Goal: Contribute content: Add original content to the website for others to see

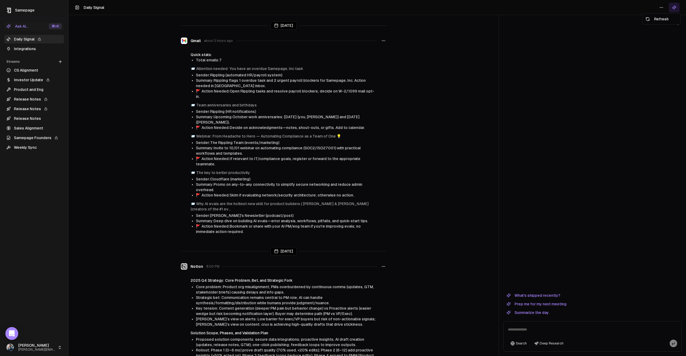
click at [662, 7] on html "Samepage Ask AI... ⌘ +K Daily Signal Integrations Streams Create Stream CS Alig…" at bounding box center [343, 178] width 686 height 356
click at [657, 21] on div "Refresh" at bounding box center [661, 19] width 36 height 9
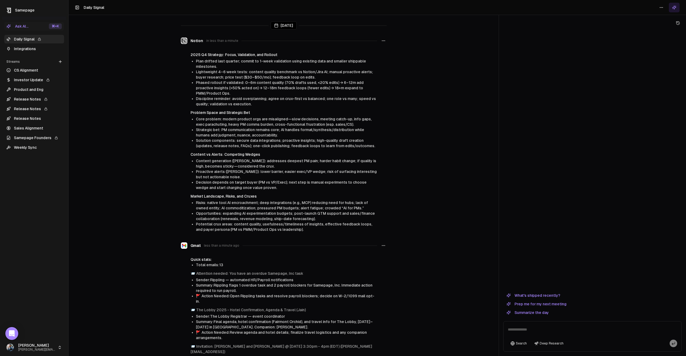
click at [591, 117] on div at bounding box center [592, 158] width 178 height 263
click at [30, 48] on link "Integrations" at bounding box center [34, 48] width 60 height 9
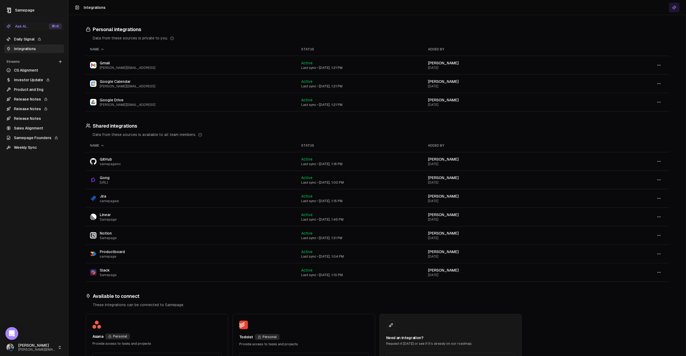
click at [208, 16] on div "Personal integrations Data from these sources is private to you. Name Status Ad…" at bounding box center [377, 198] width 617 height 366
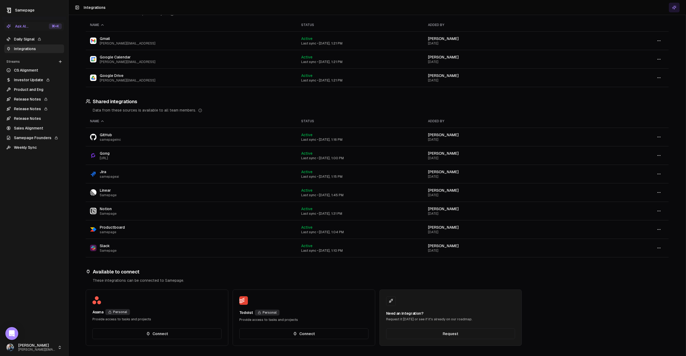
scroll to position [25, 0]
click at [31, 40] on link "Daily Signal" at bounding box center [34, 39] width 60 height 9
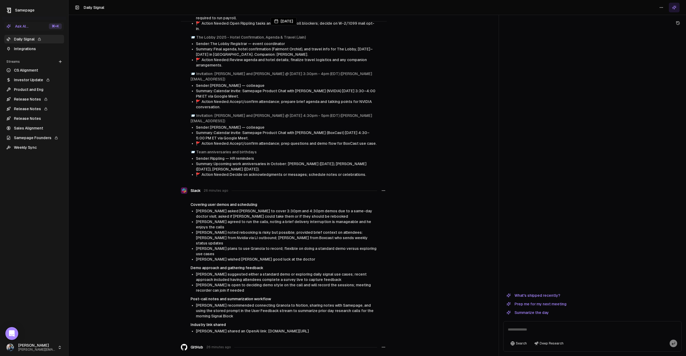
scroll to position [370, 0]
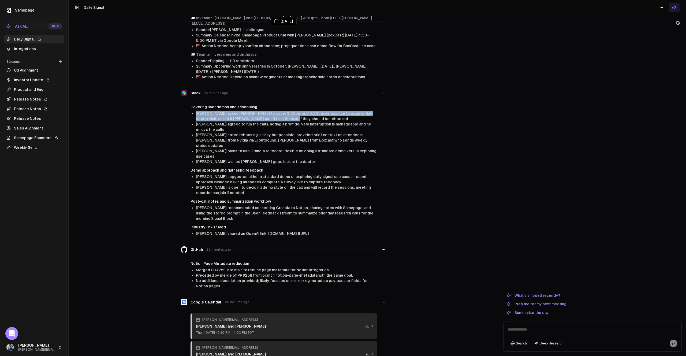
drag, startPoint x: 284, startPoint y: 108, endPoint x: 189, endPoint y: 103, distance: 95.2
click at [189, 104] on div "Covering user demos and scheduling [PERSON_NAME] asked [PERSON_NAME] to cover 3…" at bounding box center [284, 170] width 206 height 132
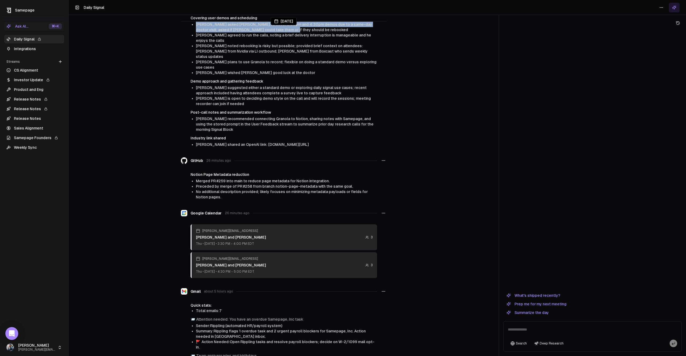
scroll to position [468, 0]
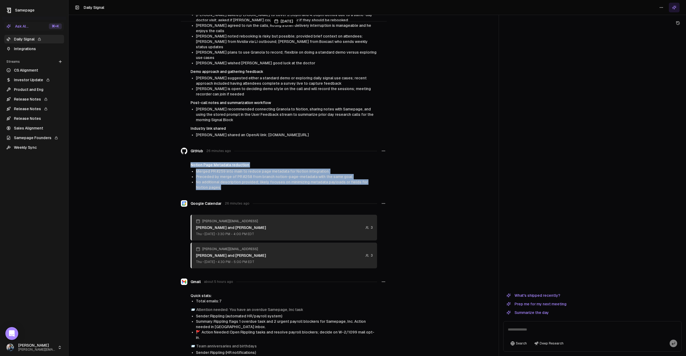
drag, startPoint x: 223, startPoint y: 160, endPoint x: 191, endPoint y: 134, distance: 41.4
click at [191, 144] on div "GitHub 26 minutes ago Notion Page Metadata reduction Merged PR #259 into main t…" at bounding box center [284, 168] width 206 height 48
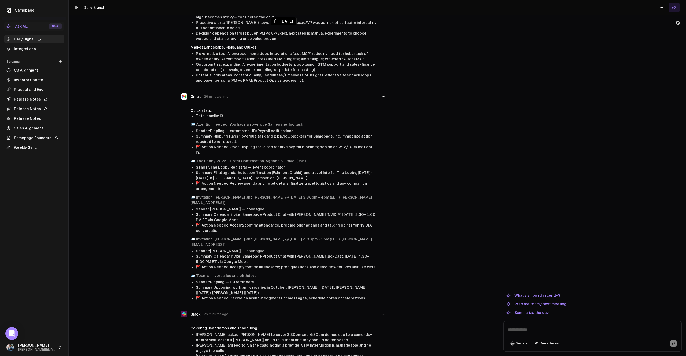
scroll to position [0, 0]
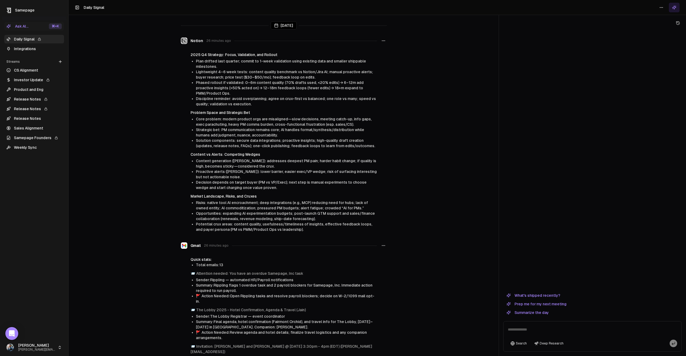
click at [385, 41] on icon "button" at bounding box center [383, 41] width 4 height 4
click at [419, 102] on main "[DATE] Notion 26 minutes ago 2025 Q4 Strategy: Focus, Validation, and Rollout P…" at bounding box center [284, 178] width 430 height 356
click at [23, 67] on link "CS Alignment" at bounding box center [34, 70] width 60 height 9
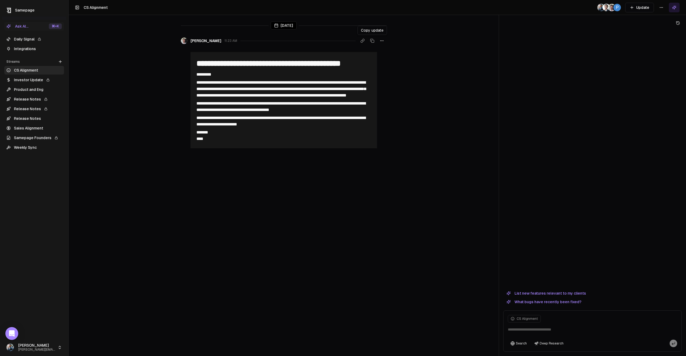
click at [372, 40] on icon at bounding box center [372, 41] width 4 height 4
click at [37, 41] on link "Daily Signal" at bounding box center [34, 39] width 60 height 9
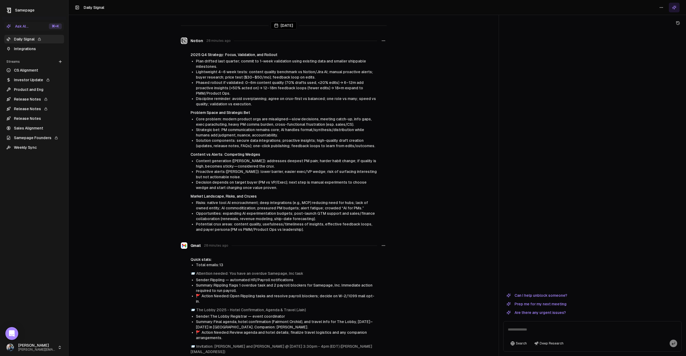
click at [533, 328] on textarea at bounding box center [592, 330] width 176 height 17
type textarea "**********"
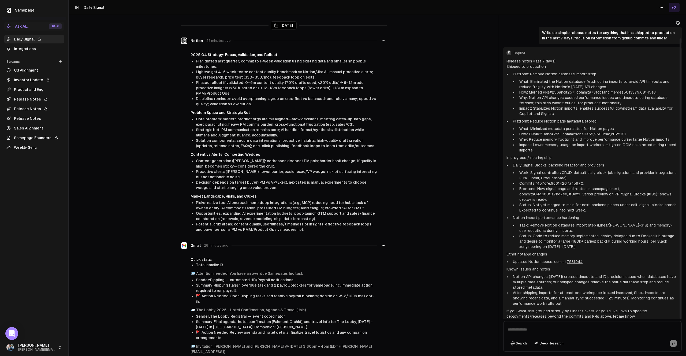
scroll to position [12, 0]
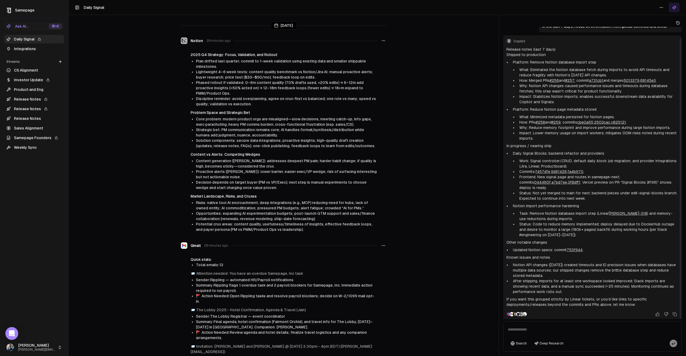
click at [536, 62] on p "Platform: Remove Notion database import step" at bounding box center [596, 61] width 166 height 5
click at [565, 63] on p "Platform: Remove Notion database import step" at bounding box center [596, 61] width 166 height 5
click at [515, 145] on p "In progress / nearing ship" at bounding box center [592, 145] width 172 height 5
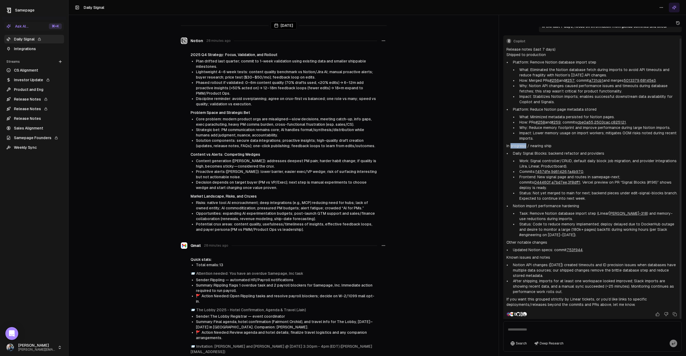
click at [515, 145] on p "In progress / nearing ship" at bounding box center [592, 145] width 172 height 5
click at [538, 203] on p "Notion import performance hardening" at bounding box center [596, 205] width 166 height 5
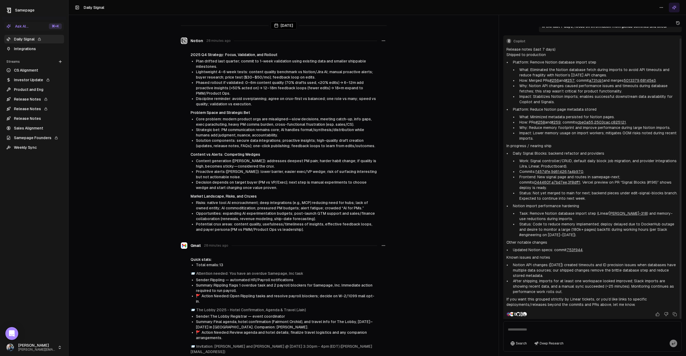
click at [525, 254] on p "Known issues and notes" at bounding box center [592, 256] width 172 height 5
click at [615, 310] on div at bounding box center [592, 313] width 172 height 7
click at [678, 22] on icon at bounding box center [678, 22] width 1 height 1
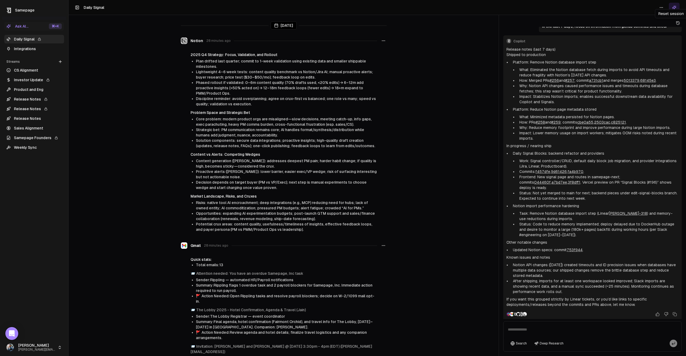
scroll to position [0, 0]
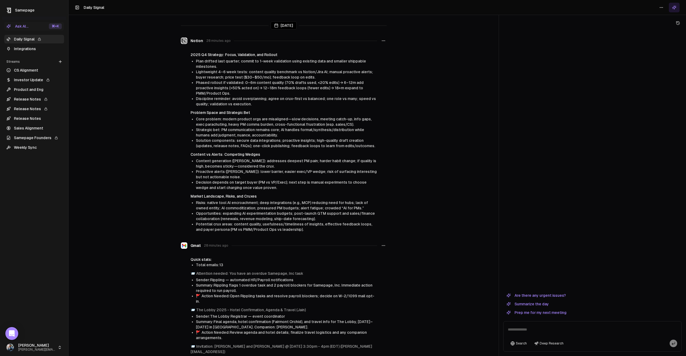
click at [551, 254] on div at bounding box center [592, 158] width 178 height 263
click at [550, 255] on div at bounding box center [592, 158] width 178 height 263
click at [519, 331] on textarea at bounding box center [592, 330] width 176 height 17
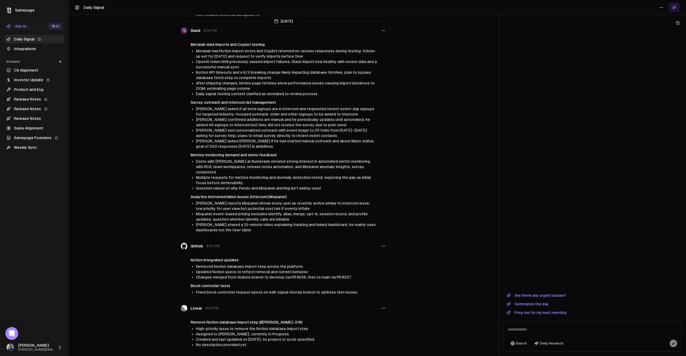
scroll to position [1214, 0]
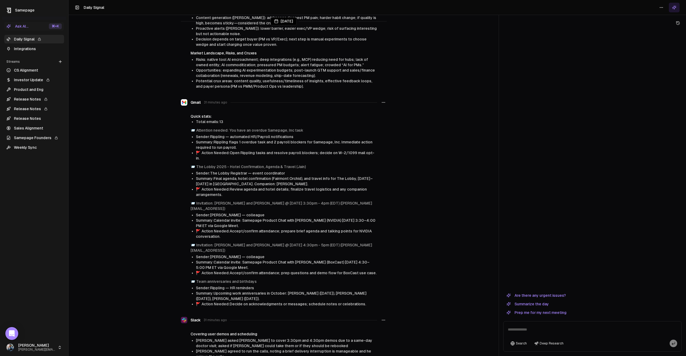
scroll to position [0, 0]
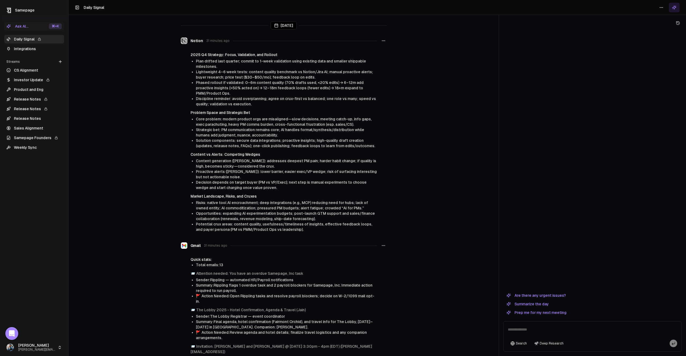
click at [29, 44] on link "Integrations" at bounding box center [34, 48] width 60 height 9
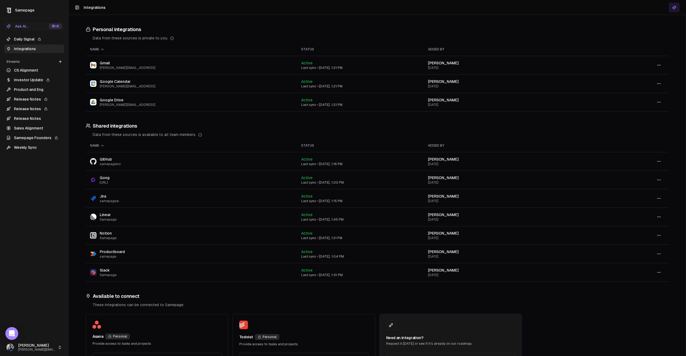
click at [143, 30] on h3 "Personal integrations" at bounding box center [377, 29] width 583 height 7
click at [182, 48] on div "Name" at bounding box center [191, 49] width 202 height 4
click at [159, 51] on div "Name" at bounding box center [191, 49] width 202 height 4
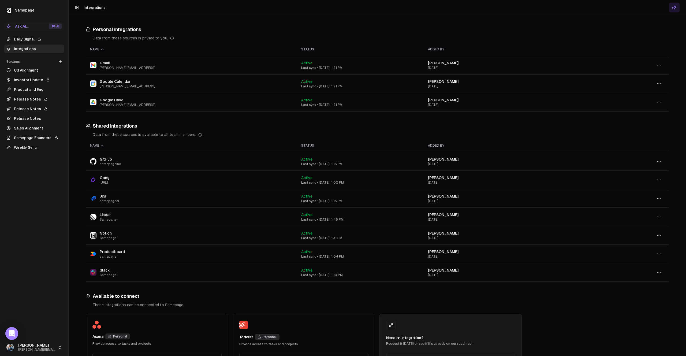
click at [47, 38] on link "Daily Signal" at bounding box center [34, 39] width 60 height 9
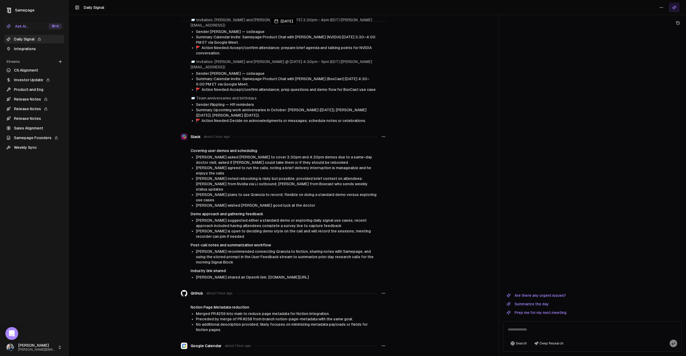
scroll to position [327, 0]
click at [224, 155] on span "[PERSON_NAME] asked [PERSON_NAME] to cover 3:30pm and 4:30pm demos due to a sam…" at bounding box center [284, 160] width 176 height 10
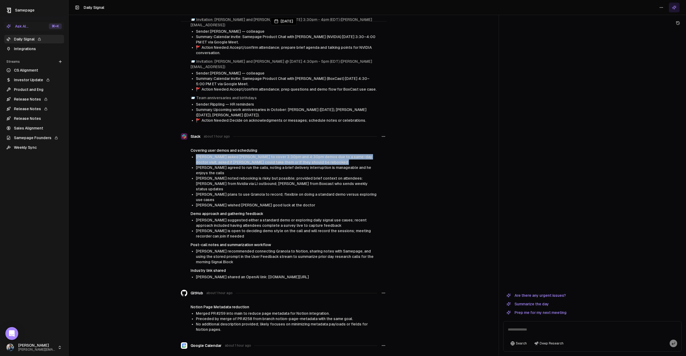
click at [224, 155] on span "[PERSON_NAME] asked [PERSON_NAME] to cover 3:30pm and 4:30pm demos due to a sam…" at bounding box center [284, 160] width 176 height 10
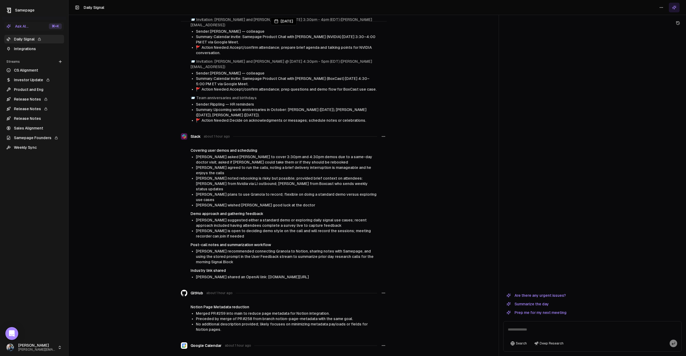
click at [226, 176] on span "[PERSON_NAME] noted rebooking is risky but possible; provided brief context on …" at bounding box center [282, 183] width 172 height 15
click at [225, 176] on span "[PERSON_NAME] noted rebooking is risky but possible; provided brief context on …" at bounding box center [282, 183] width 172 height 15
click at [237, 176] on span "[PERSON_NAME] noted rebooking is risky but possible; provided brief context on …" at bounding box center [282, 183] width 172 height 15
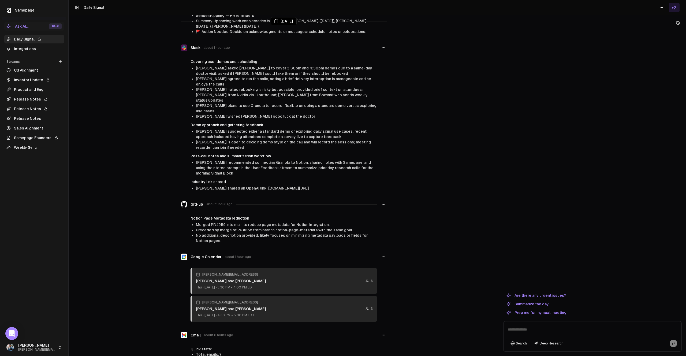
scroll to position [416, 0]
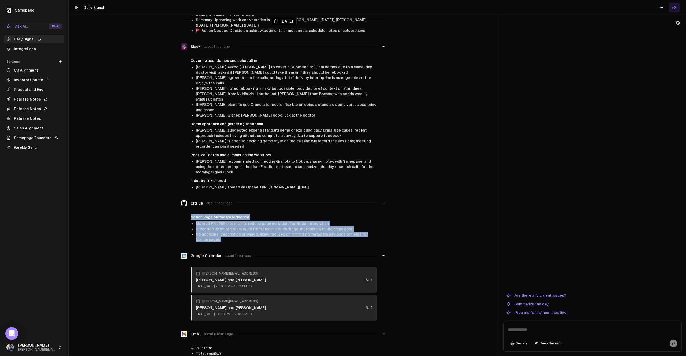
drag, startPoint x: 227, startPoint y: 214, endPoint x: 184, endPoint y: 187, distance: 50.2
click at [184, 196] on div "GitHub about 1 hour ago Notion Page Metadata reduction Merged PR #259 into main…" at bounding box center [284, 220] width 206 height 48
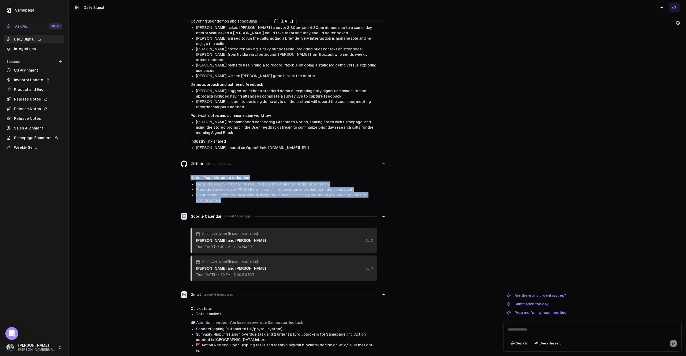
scroll to position [0, 0]
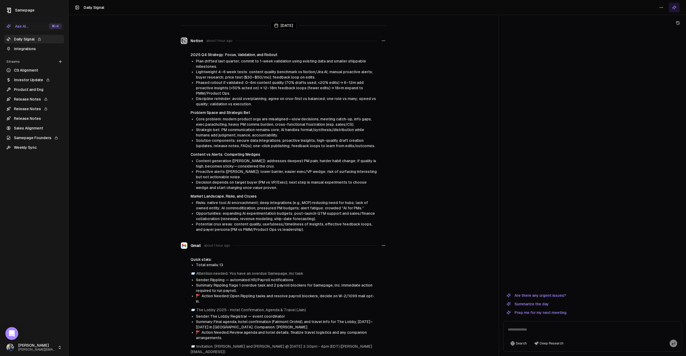
click at [562, 329] on textarea at bounding box center [592, 330] width 176 height 17
type textarea "**********"
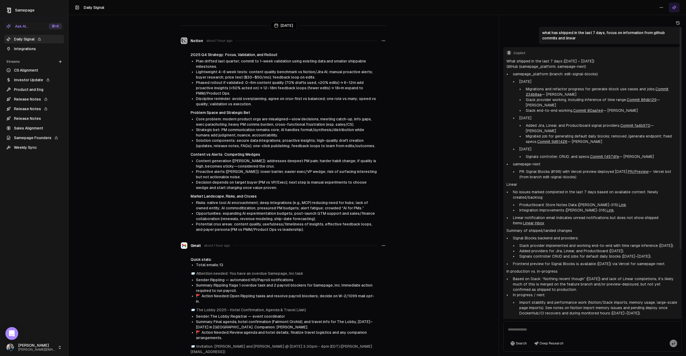
click at [510, 182] on p "Linear" at bounding box center [592, 184] width 172 height 5
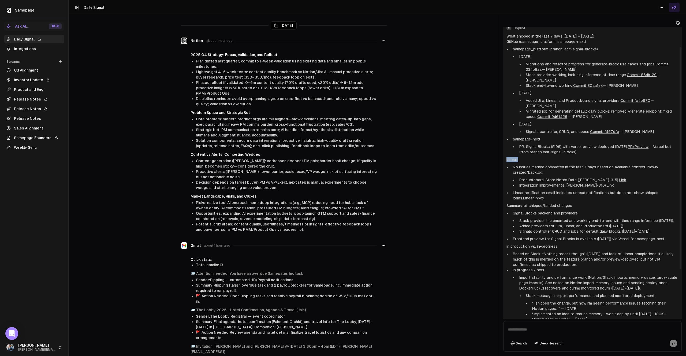
scroll to position [29, 0]
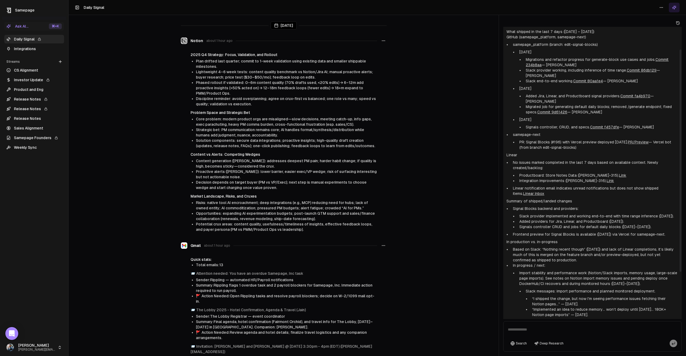
click at [536, 198] on p "Summary of shipped/landed changes" at bounding box center [592, 200] width 172 height 5
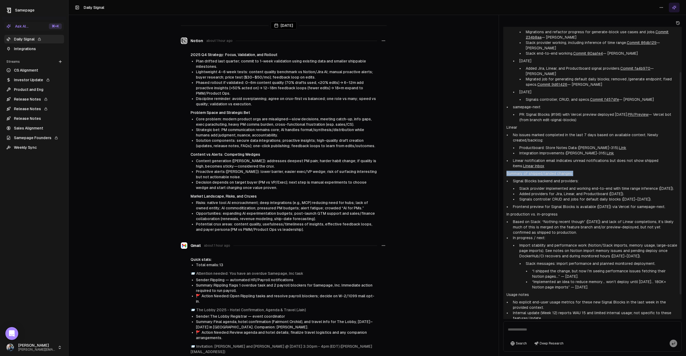
scroll to position [60, 0]
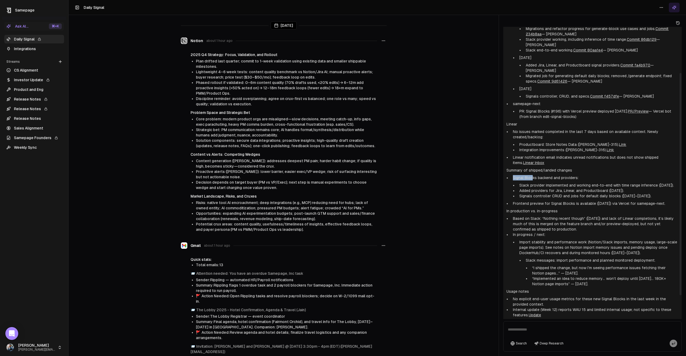
drag, startPoint x: 531, startPoint y: 166, endPoint x: 513, endPoint y: 166, distance: 18.8
click at [512, 175] on li "Signal Blocks backend and providers: Slack provider implemented and working end…" at bounding box center [595, 187] width 168 height 24
click at [513, 175] on li "Signal Blocks backend and providers: Slack provider implemented and working end…" at bounding box center [595, 187] width 168 height 24
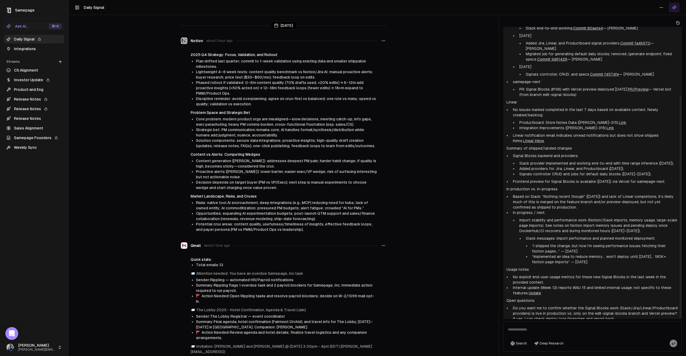
scroll to position [91, 0]
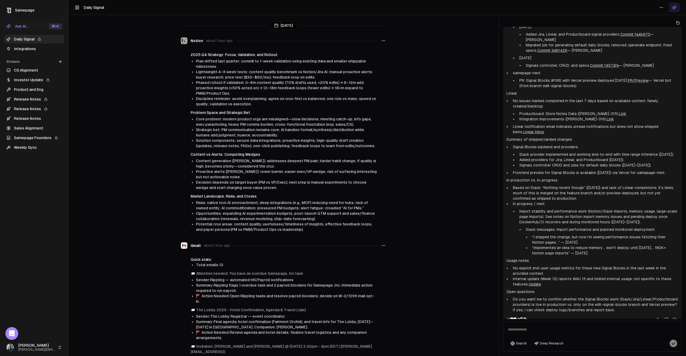
click at [60, 62] on icon at bounding box center [60, 61] width 0 height 2
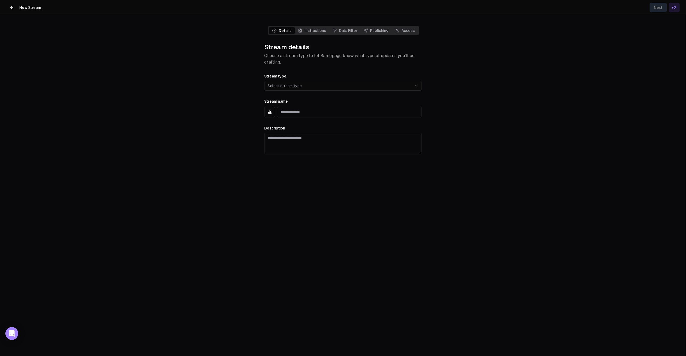
scroll to position [161, 0]
click at [291, 88] on html "**********" at bounding box center [343, 178] width 686 height 356
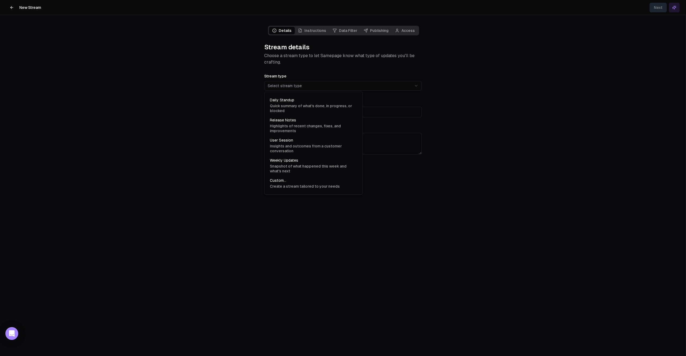
select select "**********"
type input "**********"
type textarea "**********"
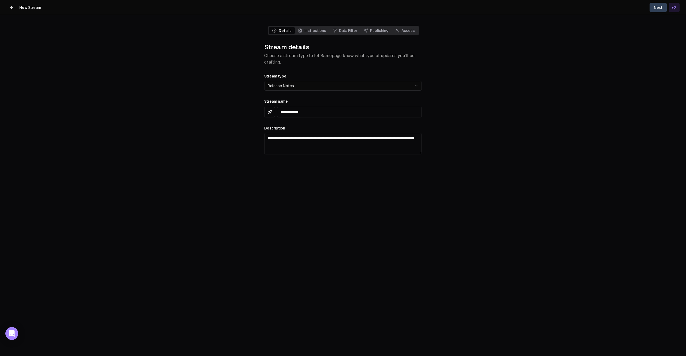
click at [656, 8] on button "Next" at bounding box center [657, 8] width 17 height 10
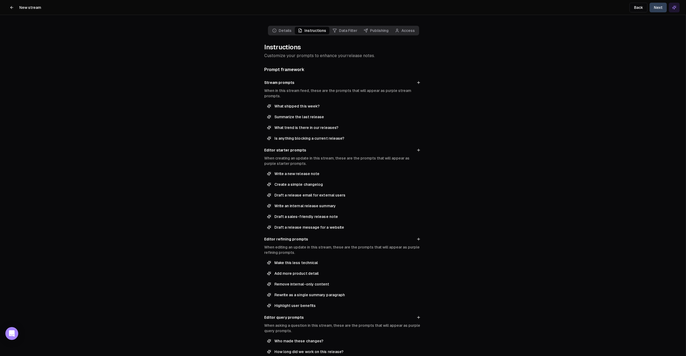
click at [308, 175] on span "Write a new release note" at bounding box center [346, 173] width 145 height 5
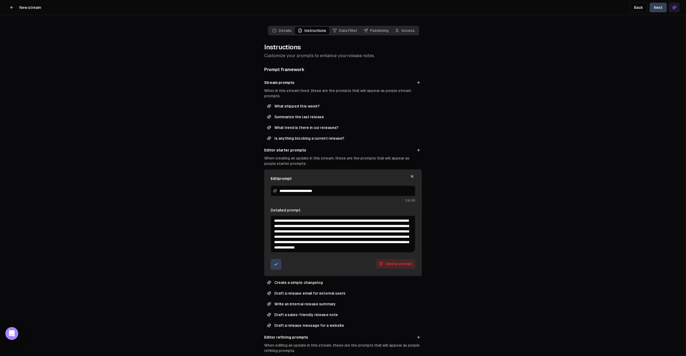
click at [412, 177] on icon "button" at bounding box center [412, 176] width 4 height 4
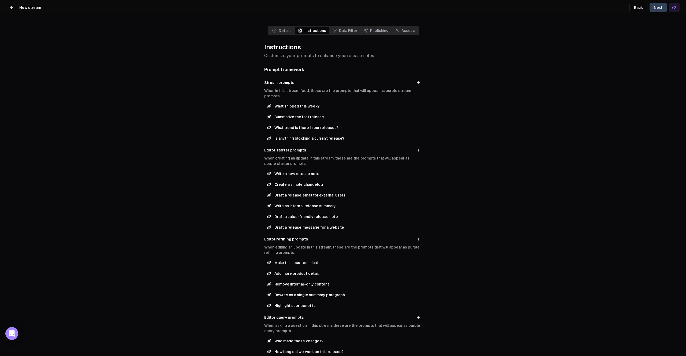
click at [661, 7] on button "Next" at bounding box center [657, 8] width 17 height 10
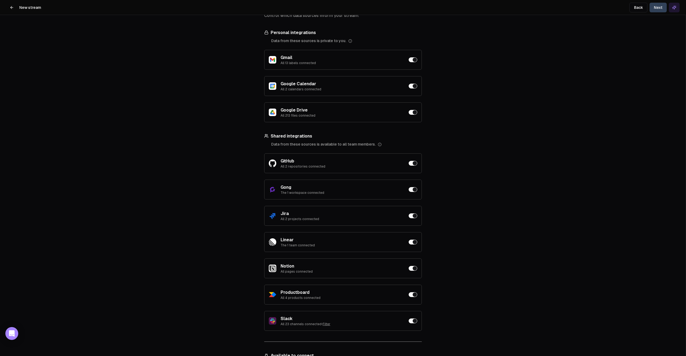
scroll to position [41, 0]
click at [658, 9] on button "Next" at bounding box center [657, 8] width 17 height 10
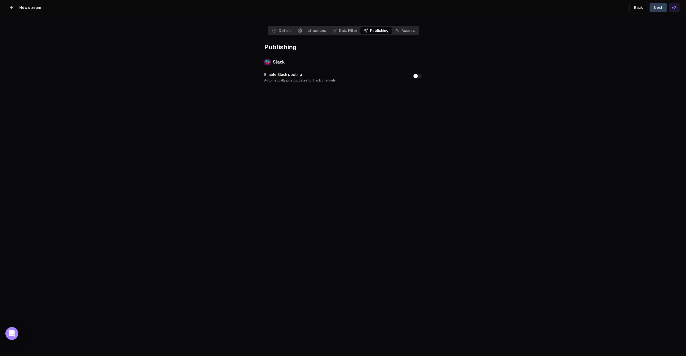
click at [415, 76] on button "Enable Slack posting Automatically post updates to Slack channels" at bounding box center [417, 76] width 9 height 5
click at [339, 101] on button "Select a channel" at bounding box center [342, 102] width 157 height 11
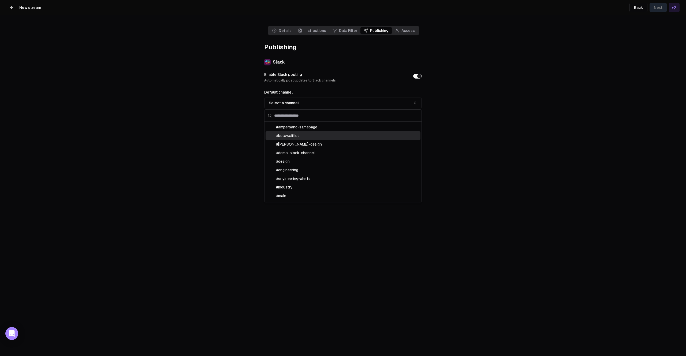
click at [308, 137] on div "# betawaitlist" at bounding box center [342, 135] width 155 height 9
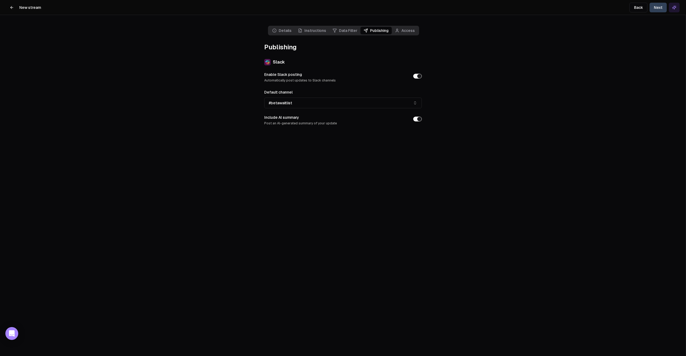
click at [656, 9] on button "Next" at bounding box center [657, 8] width 17 height 10
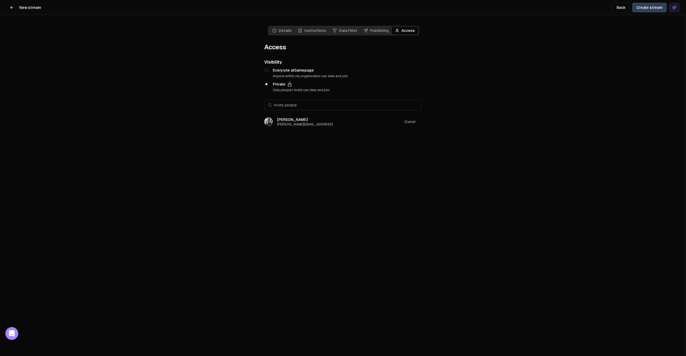
click at [14, 10] on button at bounding box center [11, 7] width 11 height 11
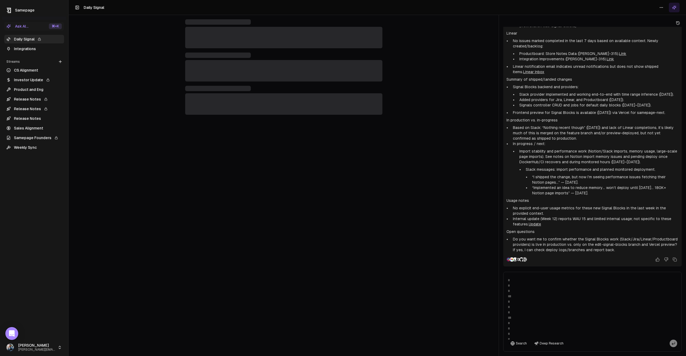
scroll to position [91, 0]
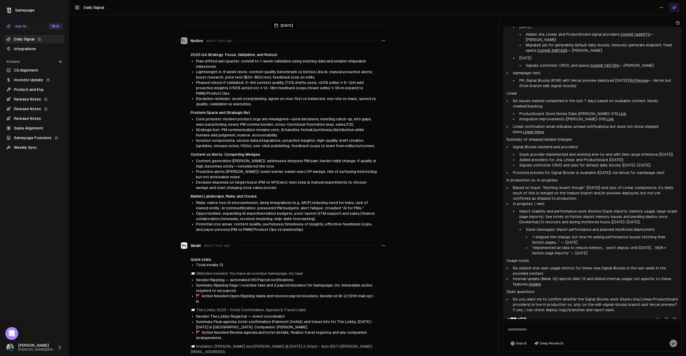
click at [31, 101] on link "Release Notes" at bounding box center [34, 99] width 60 height 9
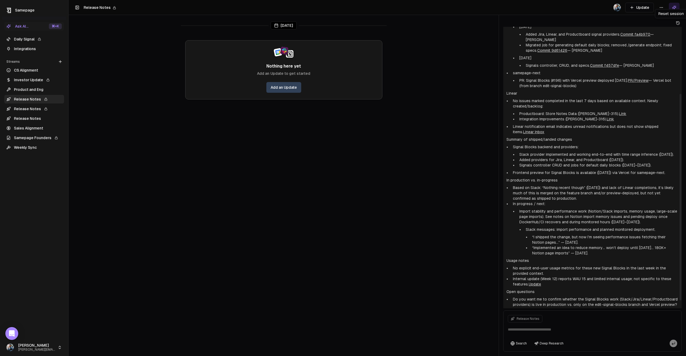
click at [677, 23] on icon at bounding box center [678, 23] width 4 height 4
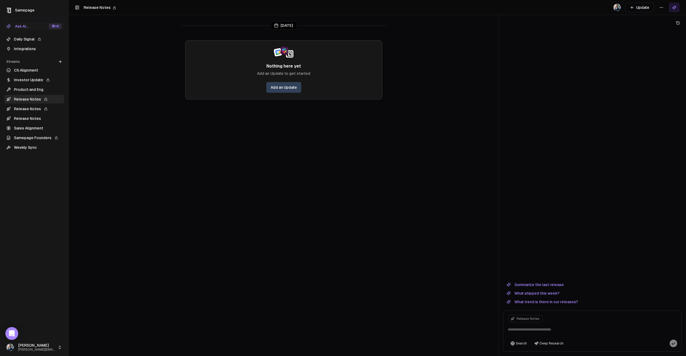
click at [355, 150] on main "[DATE] Nothing here yet Add an Update to get started Add an Update" at bounding box center [284, 178] width 430 height 356
click at [636, 6] on button "Update" at bounding box center [639, 8] width 29 height 10
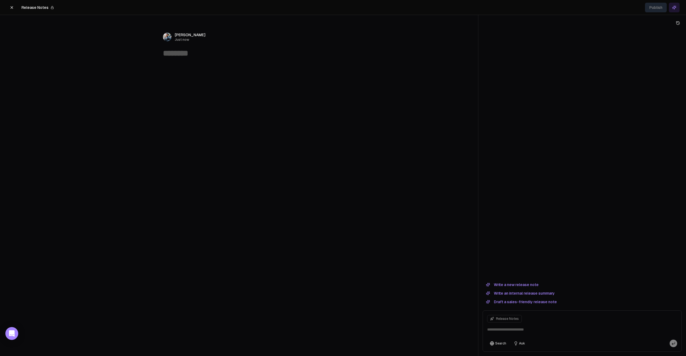
click at [258, 114] on div "﻿" at bounding box center [239, 105] width 206 height 90
click at [182, 54] on textarea at bounding box center [239, 53] width 152 height 10
click at [160, 69] on button "button" at bounding box center [159, 68] width 5 height 6
click at [257, 103] on div "﻿" at bounding box center [239, 105] width 206 height 90
click at [538, 229] on div at bounding box center [581, 153] width 199 height 252
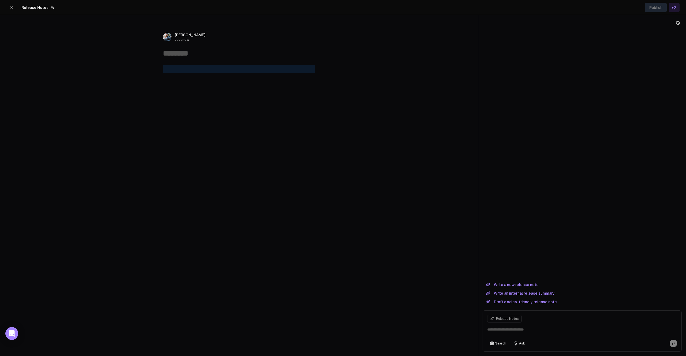
click at [514, 285] on button "Write a new release note" at bounding box center [511, 284] width 59 height 6
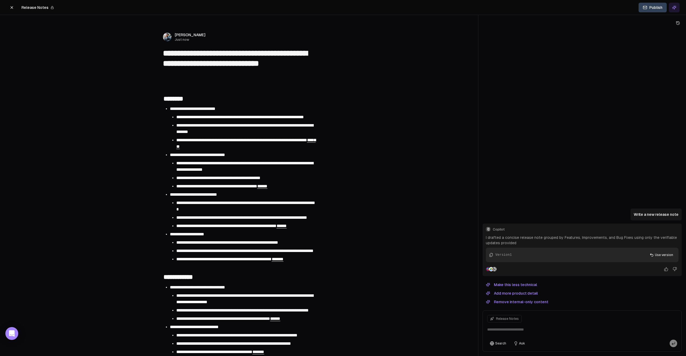
click at [516, 284] on button "Make this less technical" at bounding box center [511, 284] width 58 height 6
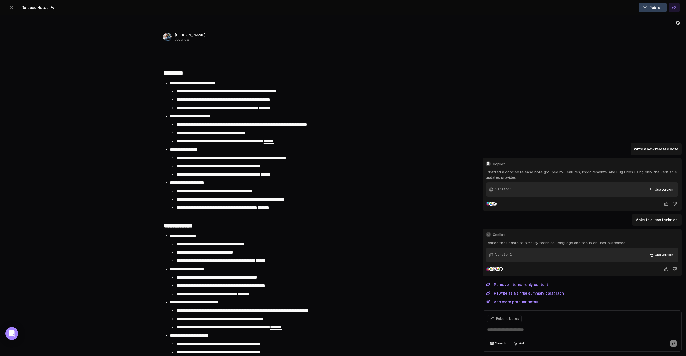
type textarea "**********"
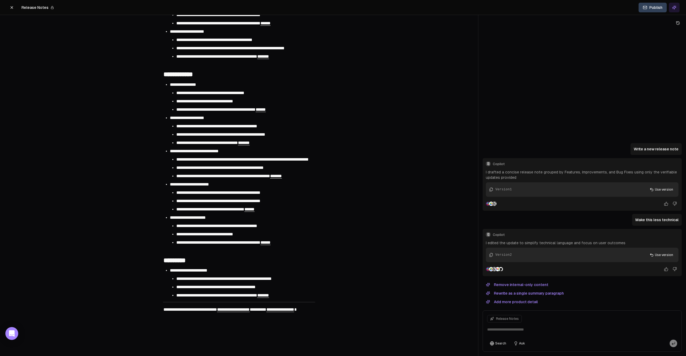
scroll to position [221, 0]
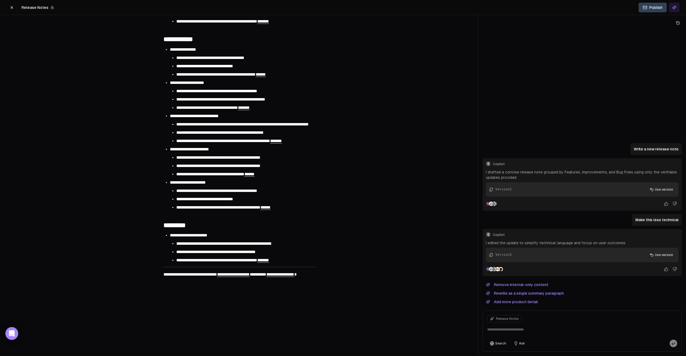
click at [9, 6] on button at bounding box center [11, 8] width 11 height 10
